Goal: Use online tool/utility: Utilize a website feature to perform a specific function

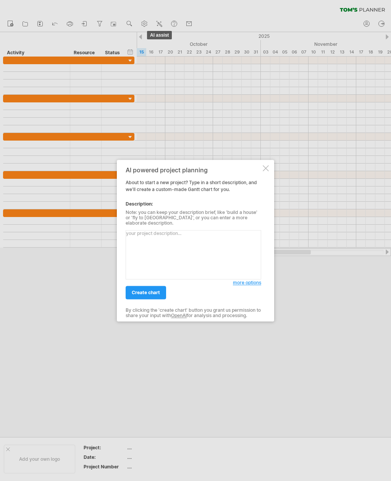
click at [149, 235] on textarea at bounding box center [194, 254] width 136 height 49
type textarea "My EPQ qualification, this us my long term plan it needs to include term dates …"
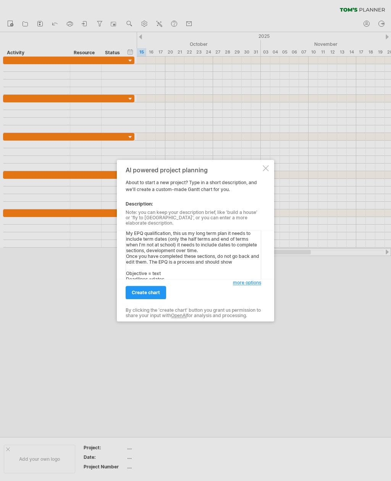
scroll to position [89, 0]
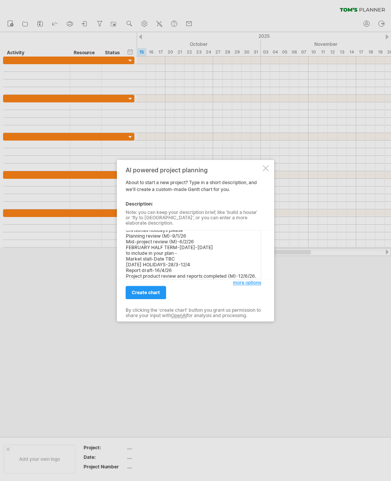
click at [130, 296] on link "create chart" at bounding box center [146, 292] width 41 height 13
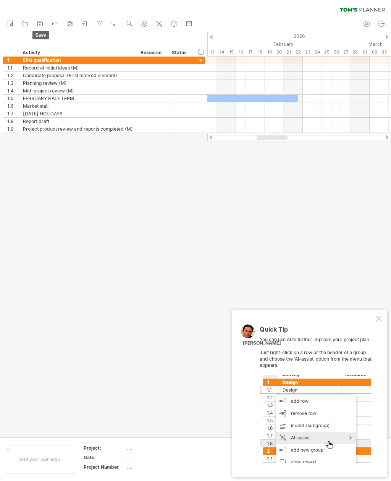
click at [45, 20] on link "save" at bounding box center [40, 24] width 11 height 10
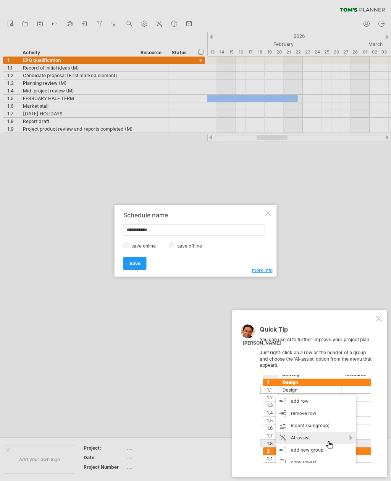
click at [270, 214] on div at bounding box center [269, 213] width 6 height 6
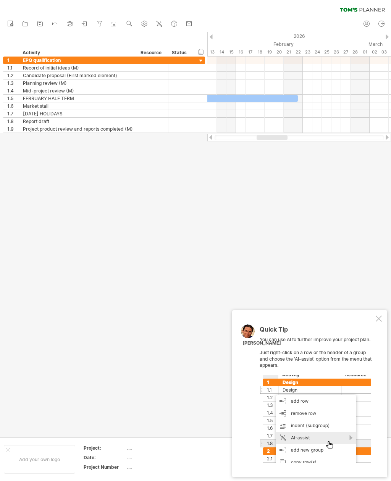
click at [50, 21] on link "undo" at bounding box center [55, 24] width 11 height 10
click at [56, 19] on icon at bounding box center [55, 23] width 8 height 8
click at [57, 21] on icon at bounding box center [55, 23] width 8 height 8
click at [54, 21] on icon at bounding box center [55, 23] width 8 height 8
click at [55, 21] on icon at bounding box center [55, 23] width 8 height 8
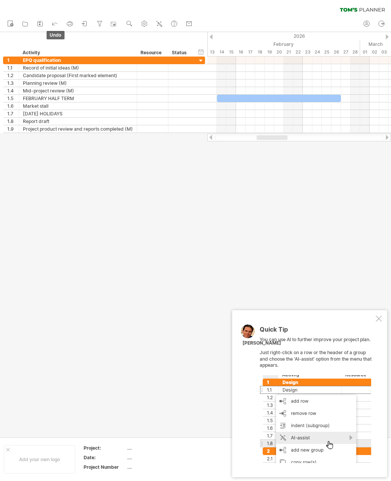
click at [55, 21] on icon at bounding box center [55, 23] width 8 height 8
click at [54, 21] on icon at bounding box center [55, 23] width 8 height 8
click at [55, 22] on icon at bounding box center [55, 23] width 8 height 8
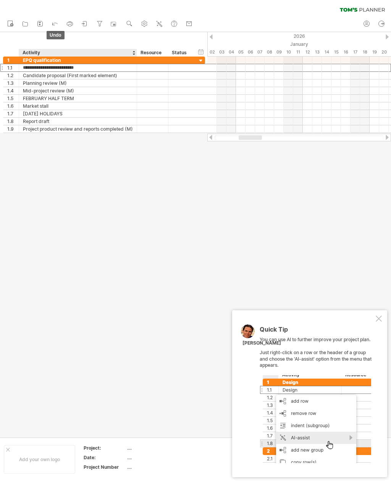
click at [23, 72] on div "**********" at bounding box center [78, 75] width 118 height 7
click at [377, 313] on div "Quick Tip You can use AI to further improve your project plan. Just right-click…" at bounding box center [309, 393] width 155 height 167
click at [377, 320] on div at bounding box center [379, 319] width 6 height 6
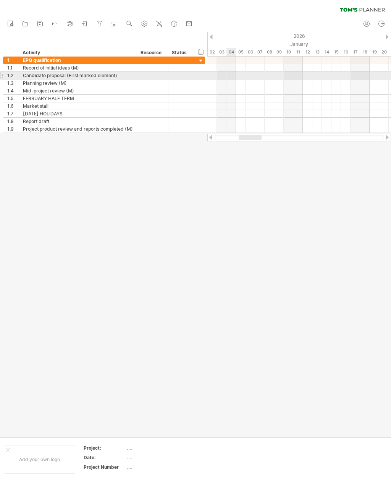
click at [210, 36] on div at bounding box center [211, 36] width 3 height 5
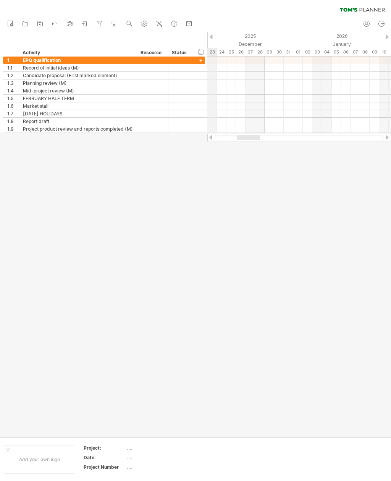
click at [213, 33] on div "2025" at bounding box center [55, 36] width 478 height 8
click at [209, 33] on div "2025" at bounding box center [55, 36] width 478 height 8
click at [211, 35] on div at bounding box center [211, 36] width 3 height 5
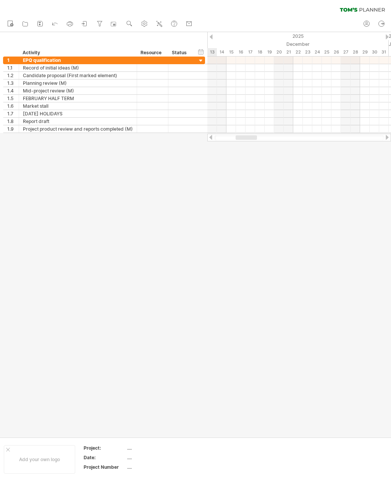
click at [212, 36] on div at bounding box center [211, 36] width 3 height 5
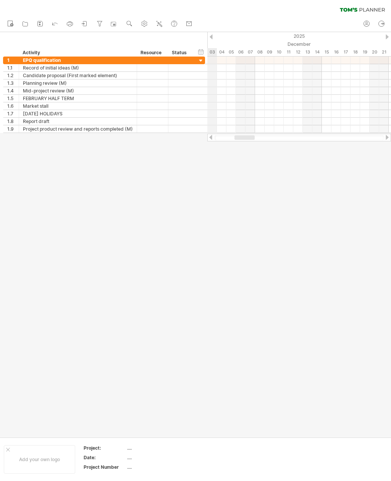
click at [210, 34] on div "2025" at bounding box center [246, 36] width 478 height 8
click at [209, 33] on div "2025" at bounding box center [246, 36] width 478 height 8
click at [379, 36] on div "2025" at bounding box center [246, 36] width 478 height 8
click at [385, 38] on div "2025" at bounding box center [246, 36] width 478 height 8
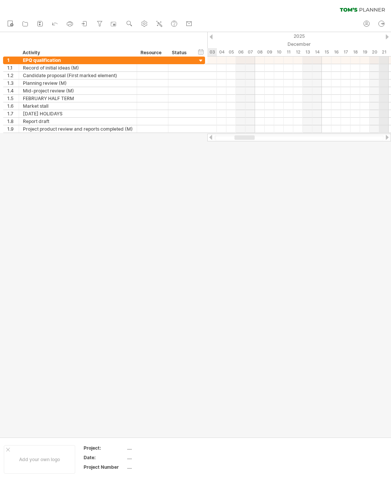
click at [381, 39] on div "2025" at bounding box center [246, 36] width 478 height 8
click at [381, 37] on div "2025" at bounding box center [246, 36] width 478 height 8
